Goal: Task Accomplishment & Management: Manage account settings

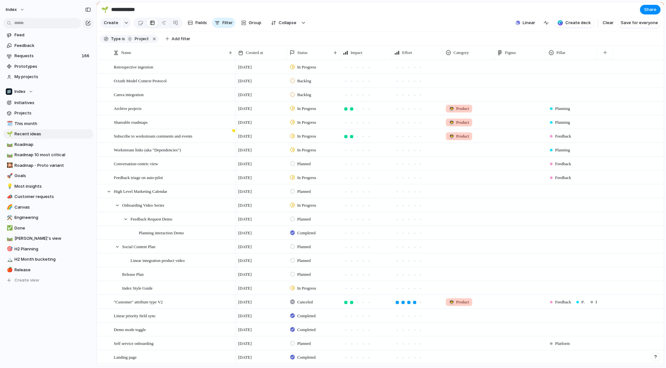
click at [333, 184] on div at bounding box center [333, 184] width 0 height 0
click at [17, 12] on button "Index" at bounding box center [15, 9] width 25 height 10
click at [76, 63] on li "Dark" at bounding box center [78, 65] width 38 height 10
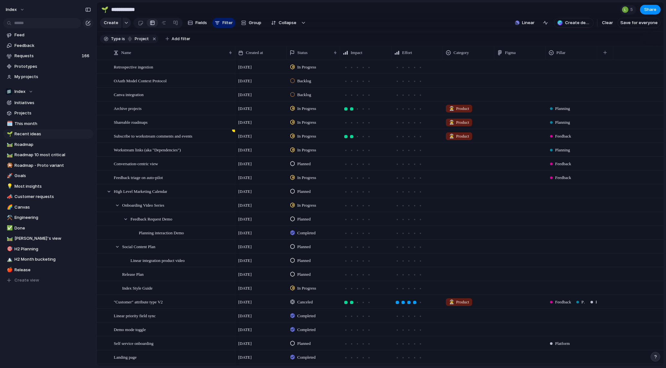
click at [333, 184] on div at bounding box center [333, 184] width 0 height 0
